Goal: Information Seeking & Learning: Learn about a topic

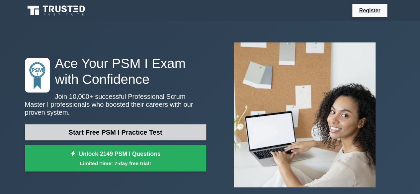
click at [80, 132] on link "Start Free PSM I Practice Test" at bounding box center [115, 133] width 181 height 16
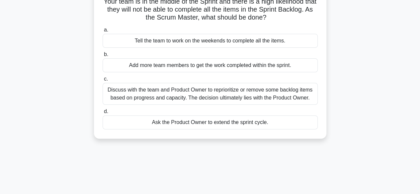
scroll to position [53, 0]
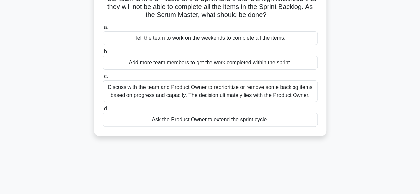
click at [114, 91] on div "Discuss with the team and Product Owner to reprioritize or remove some backlog …" at bounding box center [210, 91] width 215 height 22
click at [103, 79] on input "c. Discuss with the team and Product Owner to reprioritize or remove some backl…" at bounding box center [103, 76] width 0 height 4
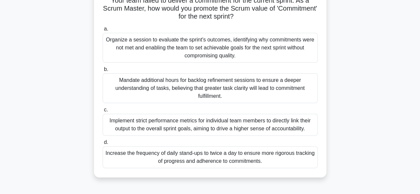
scroll to position [66, 0]
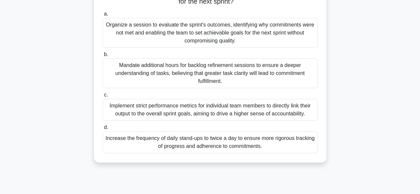
click at [125, 30] on div "Organize a session to evaluate the sprint's outcomes, identifying why commitmen…" at bounding box center [210, 33] width 215 height 30
click at [103, 16] on input "a. Organize a session to evaluate the sprint's outcomes, identifying why commit…" at bounding box center [103, 14] width 0 height 4
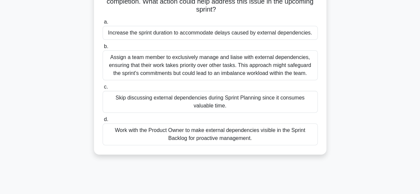
click at [167, 135] on div "Work with the Product Owner to make external dependencies visible in the Sprint…" at bounding box center [210, 135] width 215 height 22
click at [103, 122] on input "d. Work with the Product Owner to make external dependencies visible in the Spr…" at bounding box center [103, 120] width 0 height 4
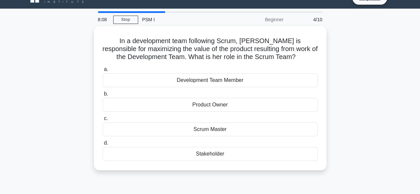
scroll to position [13, 0]
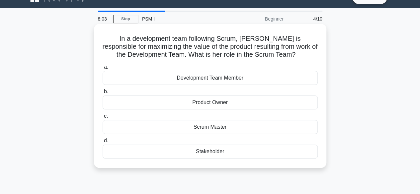
click at [201, 101] on div "Product Owner" at bounding box center [210, 103] width 215 height 14
click at [103, 94] on input "b. Product Owner" at bounding box center [103, 92] width 0 height 4
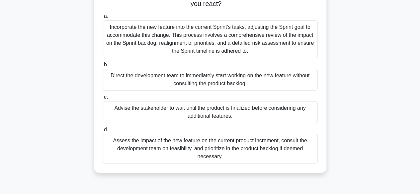
scroll to position [66, 0]
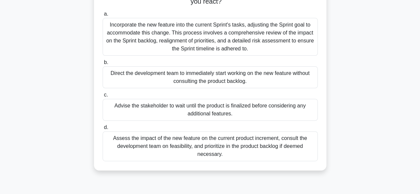
click at [233, 149] on div "Assess the impact of the new feature on the current product increment, consult …" at bounding box center [210, 147] width 215 height 30
click at [103, 130] on input "d. Assess the impact of the new feature on the current product increment, consu…" at bounding box center [103, 128] width 0 height 4
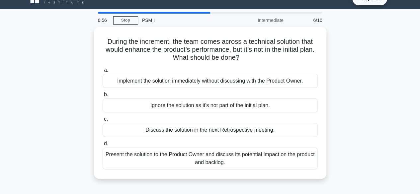
scroll to position [13, 0]
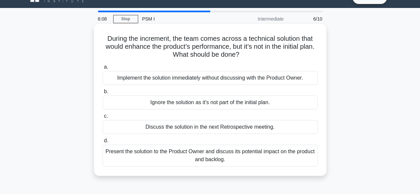
click at [130, 155] on div "Present the solution to the Product Owner and discuss its potential impact on t…" at bounding box center [210, 156] width 215 height 22
click at [103, 143] on input "d. Present the solution to the Product Owner and discuss its potential impact o…" at bounding box center [103, 141] width 0 height 4
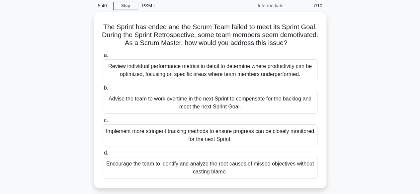
scroll to position [53, 0]
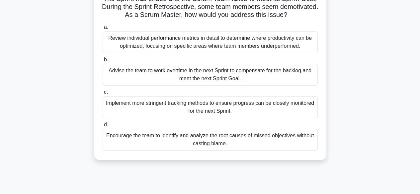
click at [215, 144] on div "Encourage the team to identify and analyze the root causes of missed objectives…" at bounding box center [210, 140] width 215 height 22
click at [103, 127] on input "d. Encourage the team to identify and analyze the root causes of missed objecti…" at bounding box center [103, 125] width 0 height 4
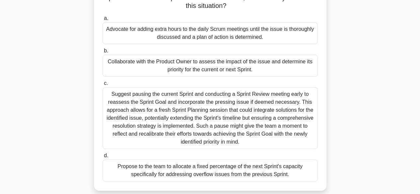
scroll to position [93, 0]
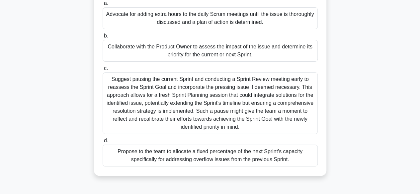
click at [160, 49] on div "Collaborate with the Product Owner to assess the impact of the issue and determ…" at bounding box center [210, 51] width 215 height 22
click at [103, 38] on input "b. Collaborate with the Product Owner to assess the impact of the issue and det…" at bounding box center [103, 36] width 0 height 4
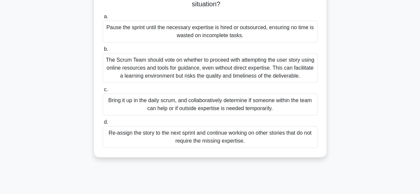
scroll to position [66, 0]
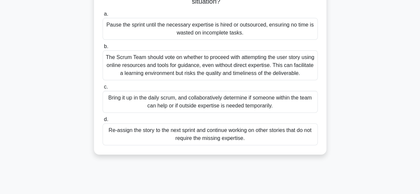
click at [203, 104] on div "Bring it up in the daily scrum, and collaboratively determine if someone within…" at bounding box center [210, 102] width 215 height 22
click at [103, 89] on input "c. Bring it up in the daily scrum, and collaboratively determine if someone wit…" at bounding box center [103, 87] width 0 height 4
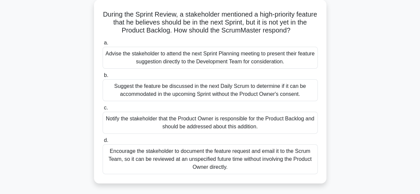
scroll to position [40, 0]
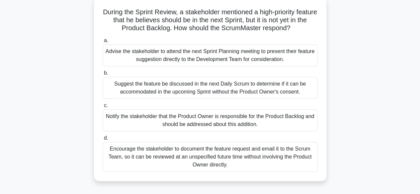
click at [251, 117] on div "Notify the stakeholder that the Product Owner is responsible for the Product Ba…" at bounding box center [210, 121] width 215 height 22
click at [103, 108] on input "c. Notify the stakeholder that the Product Owner is responsible for the Product…" at bounding box center [103, 106] width 0 height 4
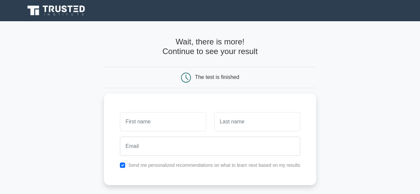
click at [367, 99] on main "Wait, there is more! Continue to see your result The test is finished and the" at bounding box center [210, 140] width 420 height 239
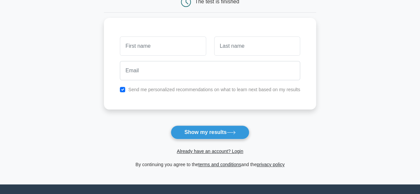
scroll to position [80, 0]
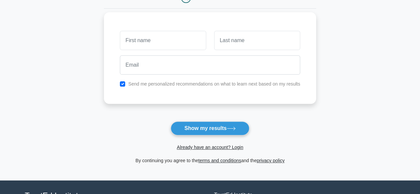
click at [265, 84] on label "Send me personalized recommendations on what to learn next based on my results" at bounding box center [214, 83] width 172 height 5
click at [154, 42] on input "text" at bounding box center [163, 40] width 86 height 19
type input "simo"
click at [250, 36] on input "text" at bounding box center [257, 40] width 86 height 19
type input "test"
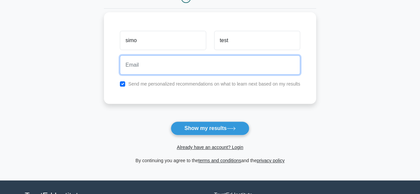
click at [176, 67] on input "email" at bounding box center [210, 64] width 180 height 19
type input "[EMAIL_ADDRESS][DOMAIN_NAME]"
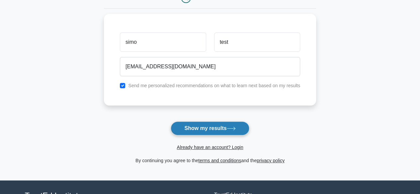
click at [204, 131] on button "Show my results" at bounding box center [210, 129] width 78 height 14
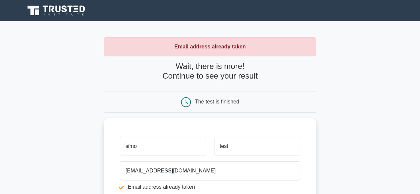
click at [338, 127] on main "Email address already taken Wait, there is more! Continue to see your result Th…" at bounding box center [210, 159] width 420 height 276
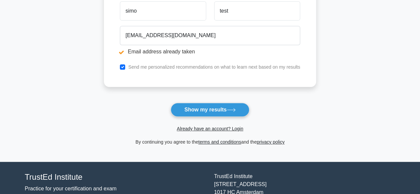
scroll to position [146, 0]
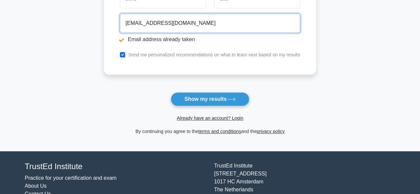
click at [203, 20] on input "ikhaljan.mohamed@gmail.com" at bounding box center [210, 23] width 180 height 19
type input "Mohammed.Ikhaljan@inwi.ma"
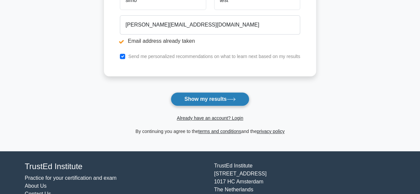
click at [196, 97] on button "Show my results" at bounding box center [210, 99] width 78 height 14
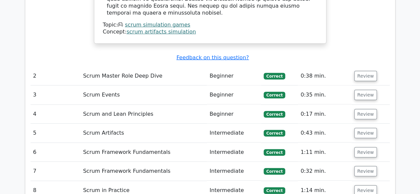
scroll to position [890, 0]
